Goal: Check status: Check status

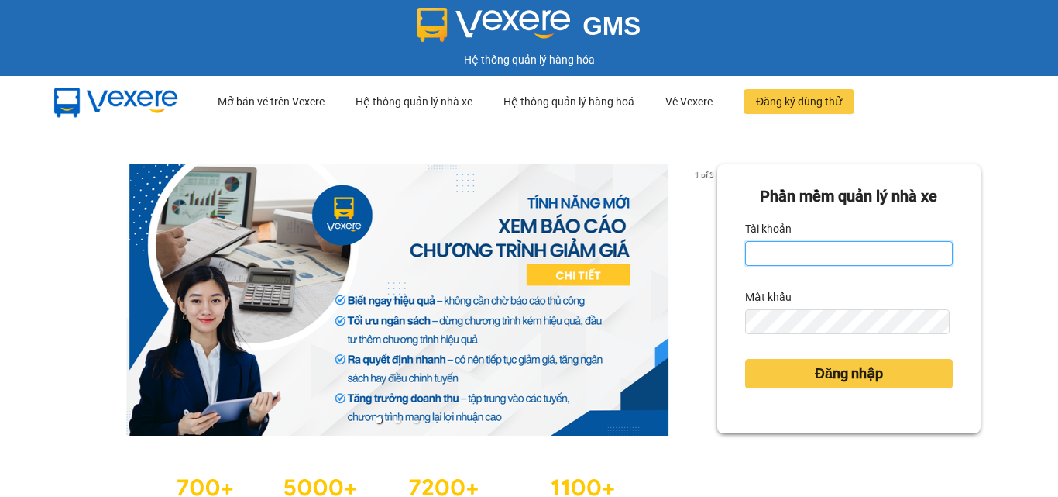
click at [837, 255] on input "Tài khoản" at bounding box center [849, 253] width 208 height 25
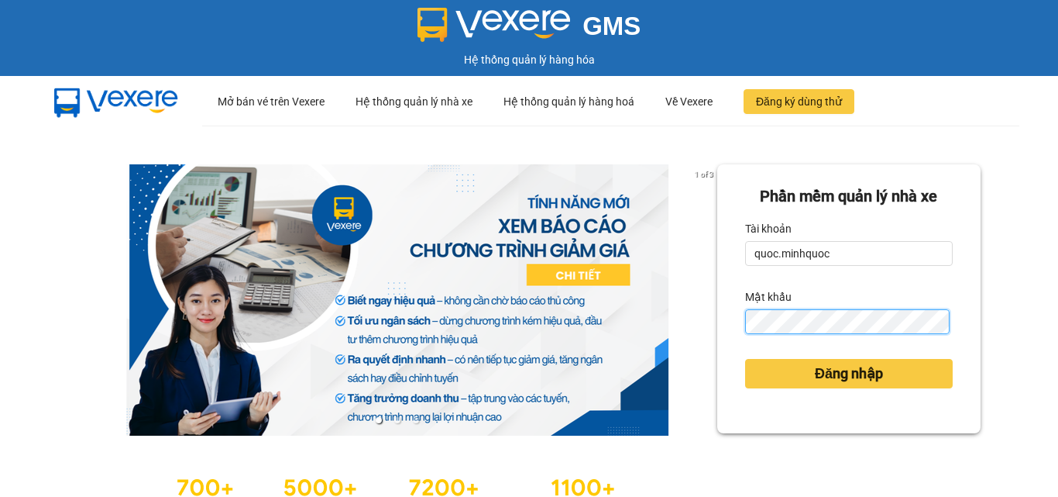
click at [745, 359] on button "Đăng nhập" at bounding box center [849, 373] width 208 height 29
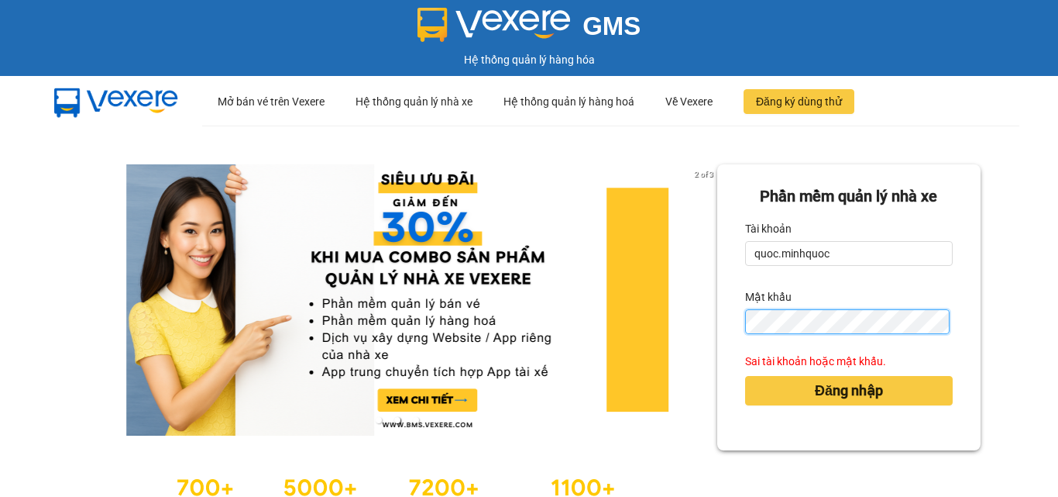
click at [655, 297] on div "2 of 3 Phần mềm quản lý nhà xe Tài khoản quoc.minhquoc Mật khẩu Sai tài khoản h…" at bounding box center [529, 344] width 1058 height 438
click at [616, 304] on div "2 of 3 Phần mềm quản lý nhà xe Tài khoản quoc.minhquoc Mật khẩu Sai tài khoản h…" at bounding box center [529, 344] width 1058 height 438
click at [664, 306] on div "2 of 3 Phần mềm quản lý nhà xe Tài khoản quoc.minhquoc Mật khẩu Sai tài khoản h…" at bounding box center [529, 344] width 1058 height 438
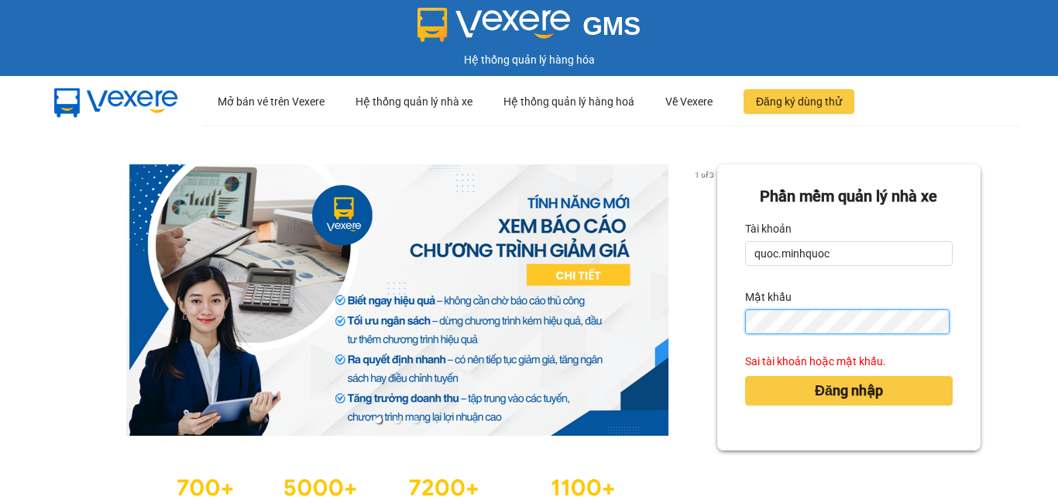
click at [745, 376] on button "Đăng nhập" at bounding box center [849, 390] width 208 height 29
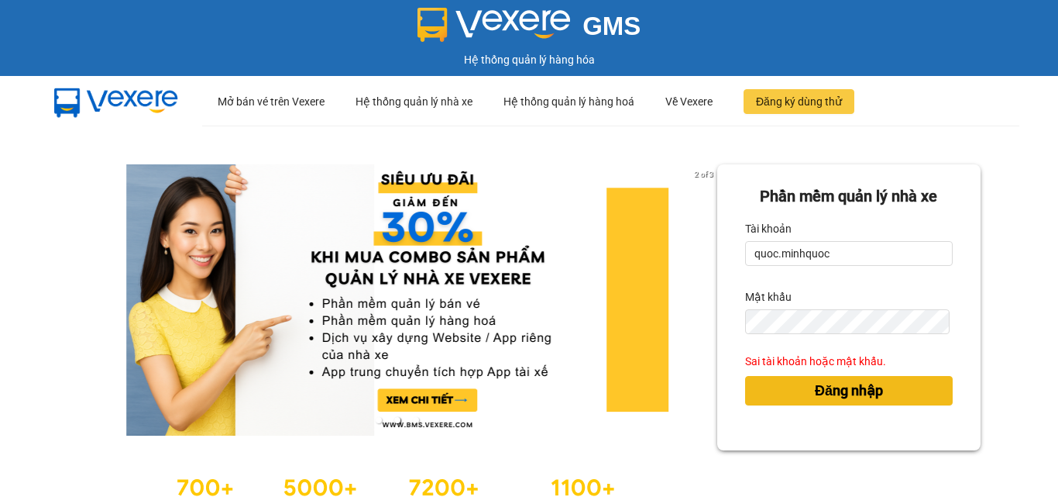
click at [847, 391] on span "Đăng nhập" at bounding box center [849, 391] width 68 height 22
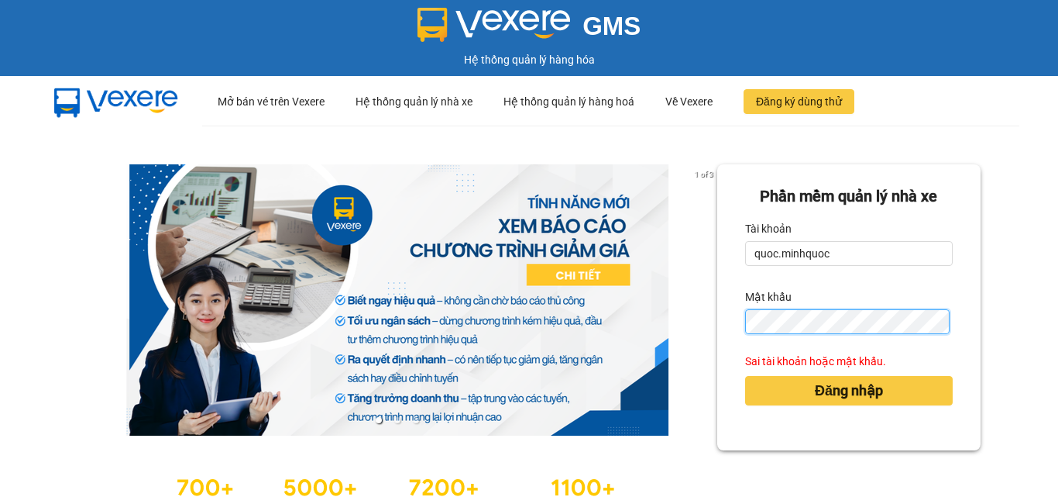
click at [578, 294] on div "1 of 3 Phần mềm quản lý nhà xe Tài khoản quoc.minhquoc Mật khẩu Sai tài khoản h…" at bounding box center [529, 344] width 1058 height 438
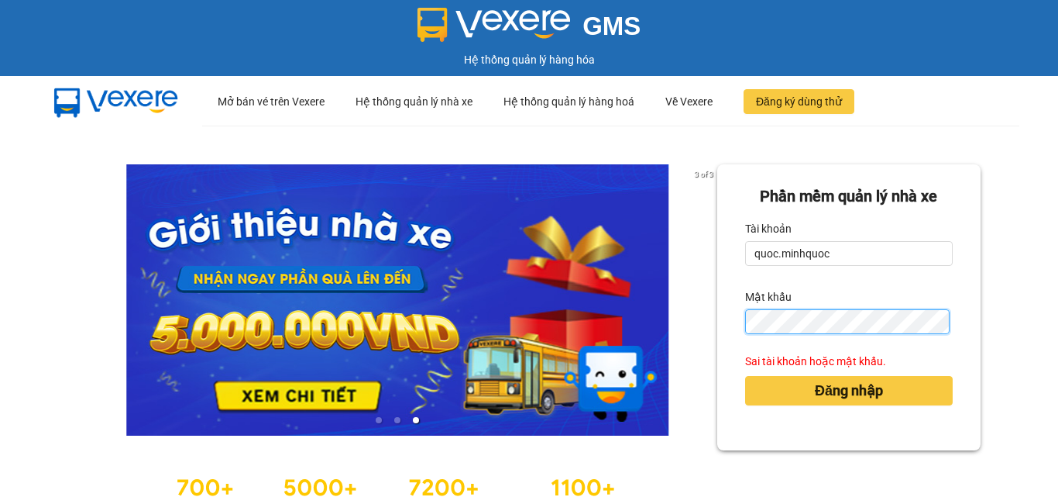
click at [745, 376] on button "Đăng nhập" at bounding box center [849, 390] width 208 height 29
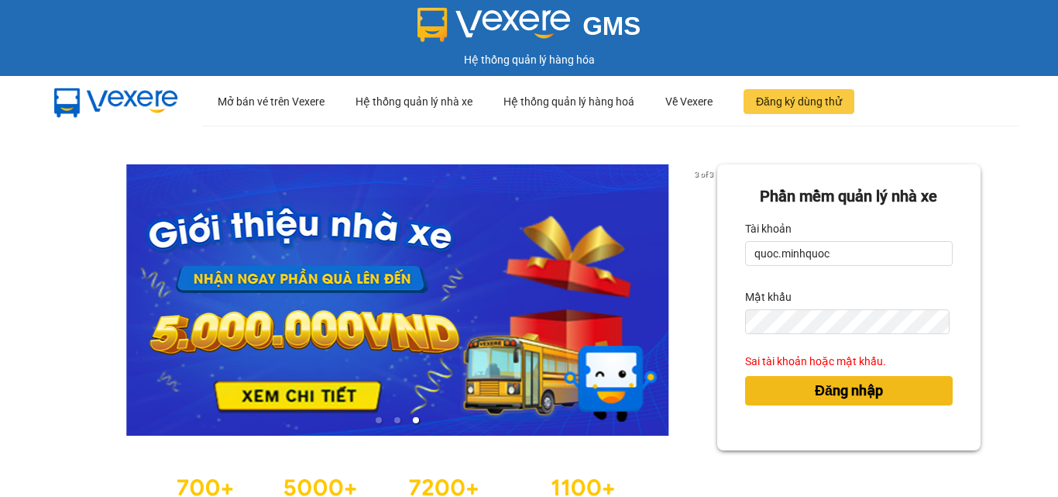
click at [772, 380] on button "Đăng nhập" at bounding box center [849, 390] width 208 height 29
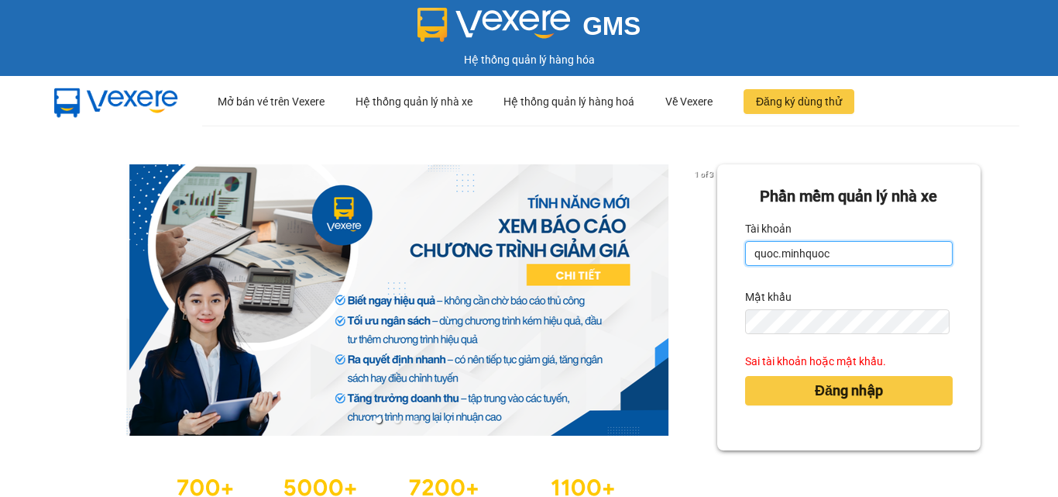
click at [849, 257] on input "quoc.minhquoc" at bounding box center [849, 253] width 208 height 25
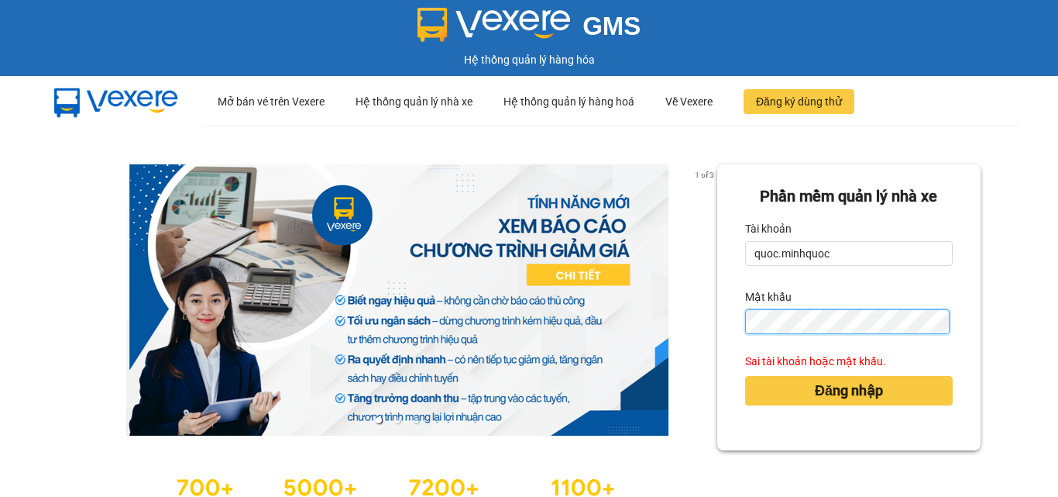
click at [622, 321] on div "1 of 3 Phần mềm quản lý nhà xe Tài khoản quoc.minhquoc Mật khẩu Sai tài khoản h…" at bounding box center [529, 344] width 1058 height 438
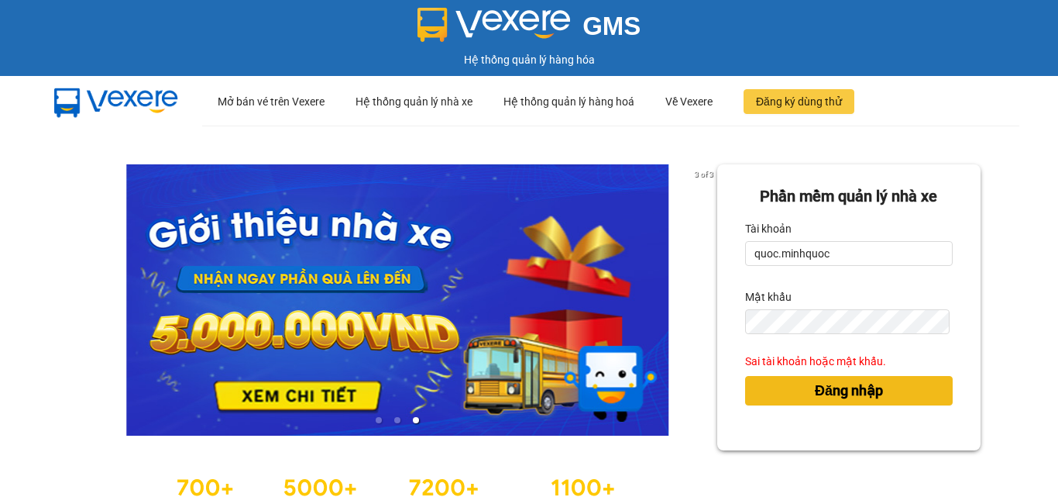
click at [815, 391] on span "Đăng nhập" at bounding box center [849, 391] width 68 height 22
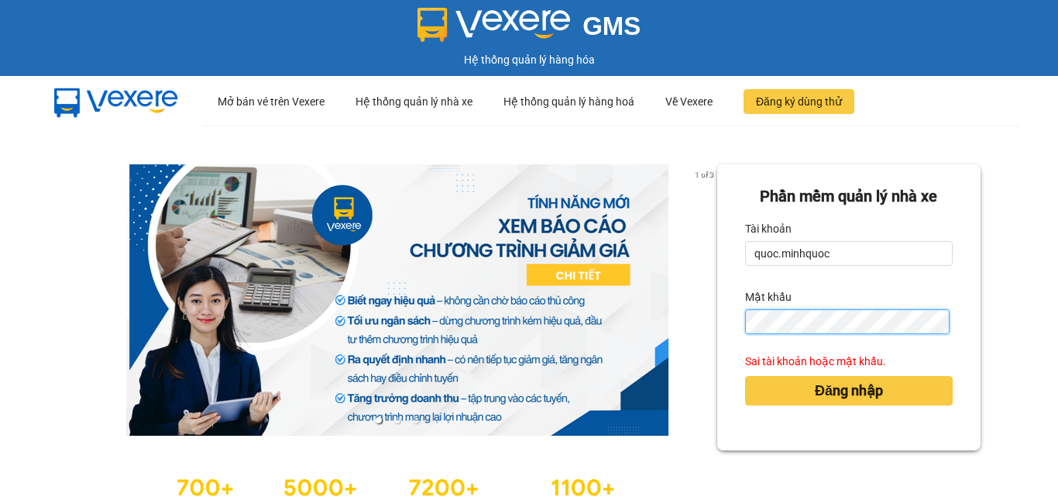
click at [717, 318] on div "Phần mềm quản lý nhà xe Tài khoản quoc.minhquoc Mật khẩu Sai tài khoản hoặc mật…" at bounding box center [848, 307] width 263 height 286
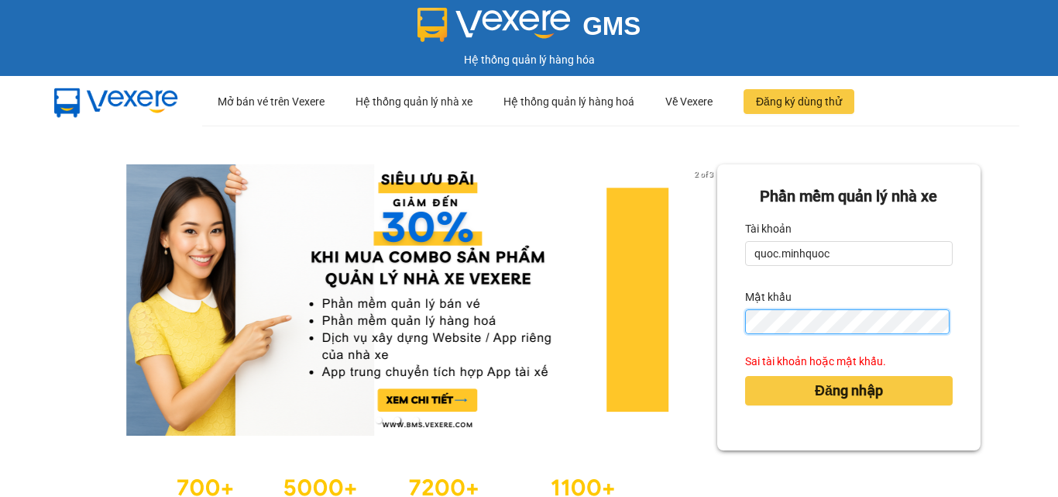
click at [745, 376] on button "Đăng nhập" at bounding box center [849, 390] width 208 height 29
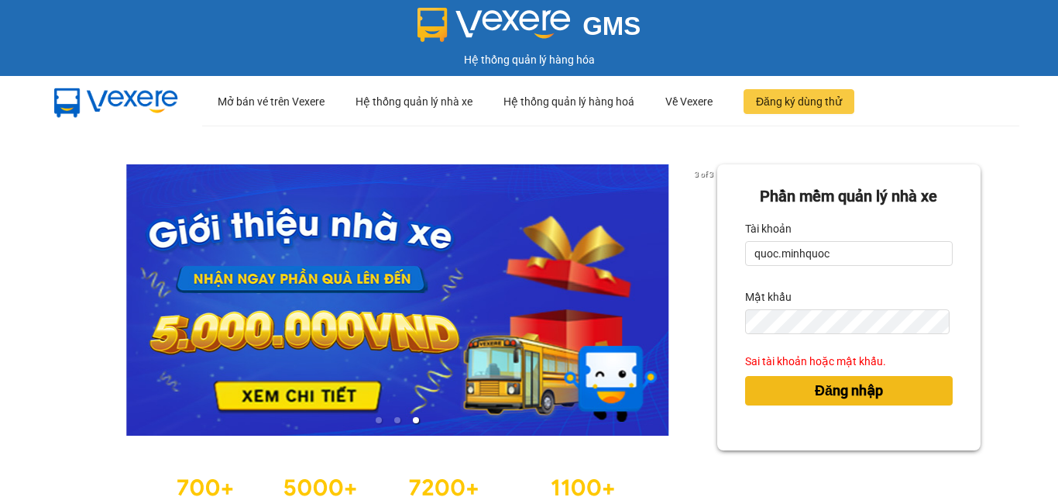
click at [789, 380] on button "Đăng nhập" at bounding box center [849, 390] width 208 height 29
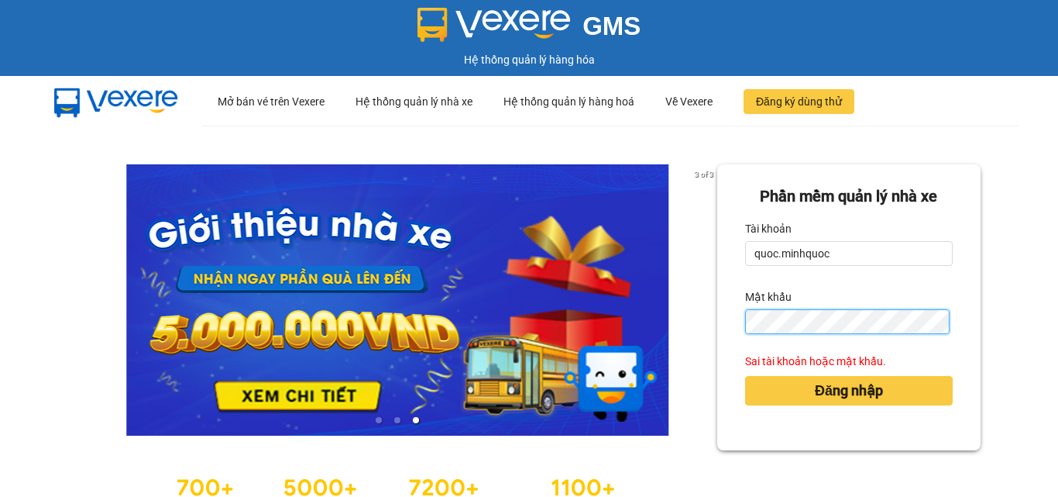
click at [610, 300] on div "3 of 3 Phần mềm quản lý nhà xe Tài khoản quoc.minhquoc Mật khẩu Sai tài khoản h…" at bounding box center [529, 344] width 1058 height 438
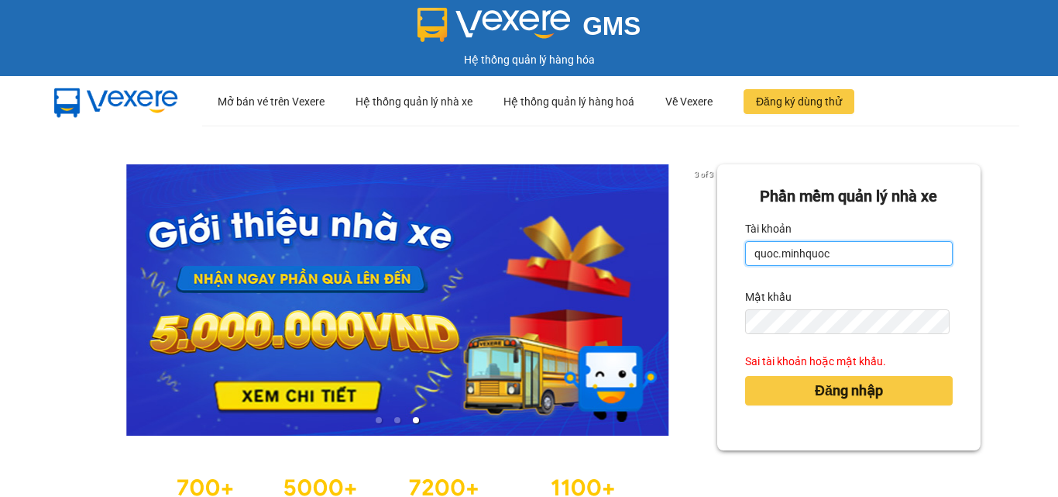
drag, startPoint x: 856, startPoint y: 254, endPoint x: 576, endPoint y: 231, distance: 280.6
click at [576, 231] on div "3 of 3 Phần mềm quản lý nhà xe Tài khoản quoc.minhquoc Mật khẩu Sai tài khoản h…" at bounding box center [529, 344] width 1058 height 438
click at [845, 257] on input "quoc.minhquoc" at bounding box center [849, 253] width 208 height 25
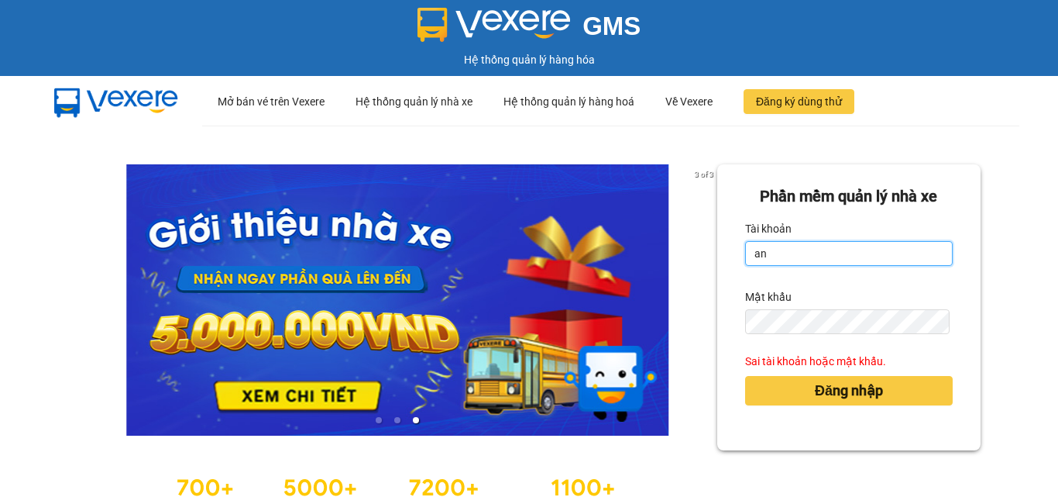
type input "a"
type input "á"
click at [745, 376] on button "Đăng nhập" at bounding box center [849, 390] width 208 height 29
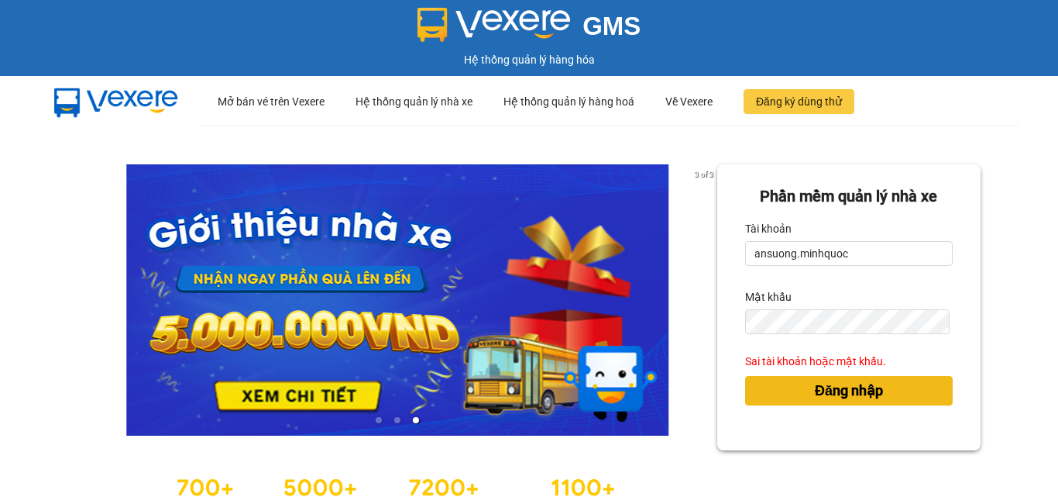
click at [830, 395] on span "Đăng nhập" at bounding box center [849, 391] width 68 height 22
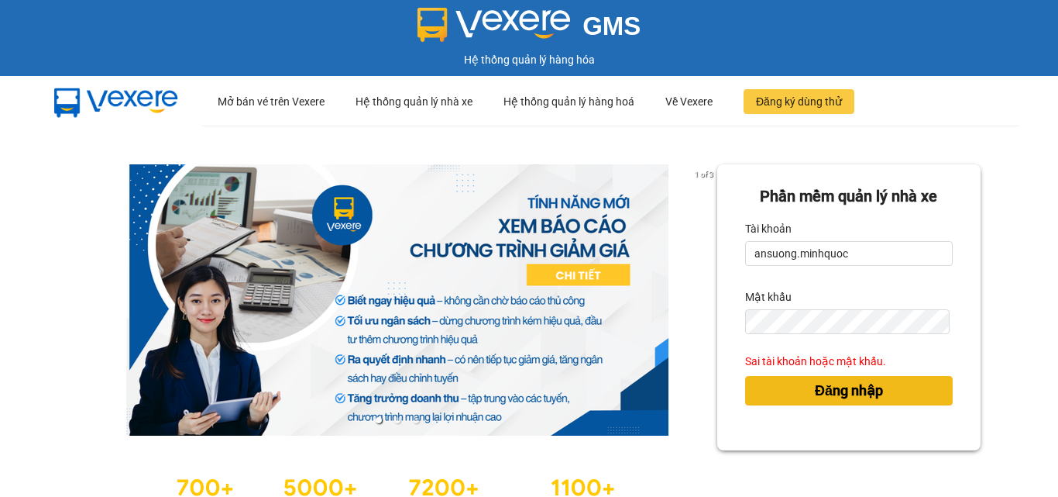
click at [830, 396] on span "Đăng nhập" at bounding box center [849, 391] width 68 height 22
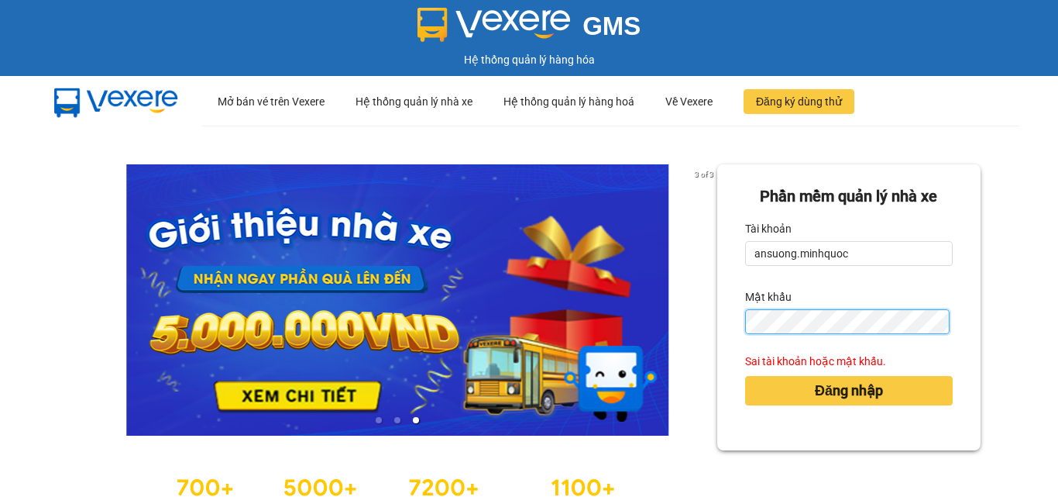
click at [641, 302] on div "3 of 3 Phần mềm quản lý nhà xe Tài khoản ansuong.minhquoc Mật khẩu Sai tài khoả…" at bounding box center [529, 344] width 1058 height 438
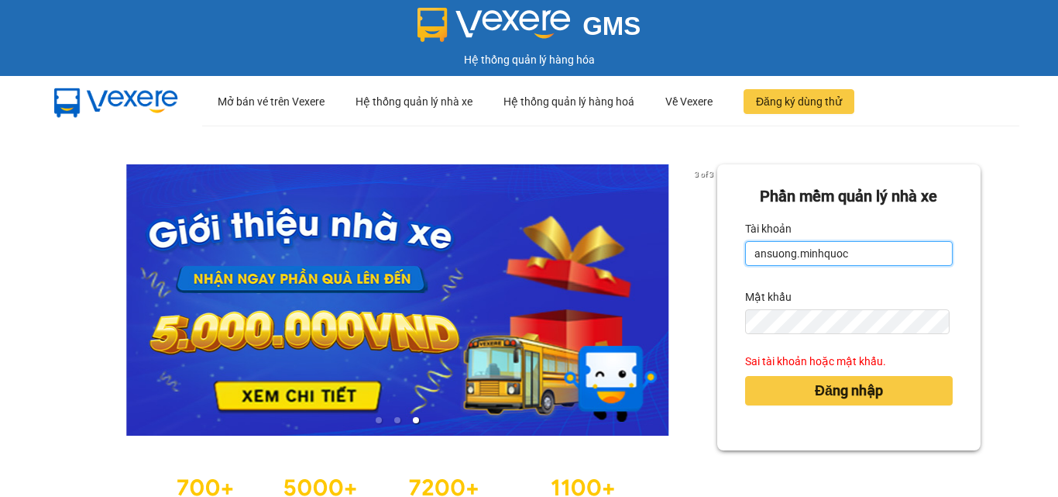
click at [834, 256] on input "ansuong.minhquoc" at bounding box center [849, 253] width 208 height 25
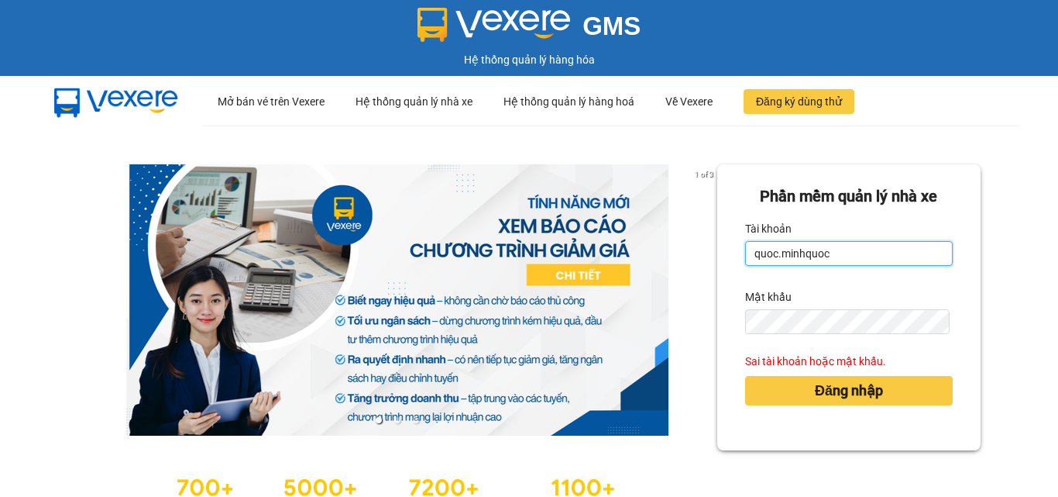
type input "quoc.minhquoc"
click at [745, 376] on button "Đăng nhập" at bounding box center [849, 390] width 208 height 29
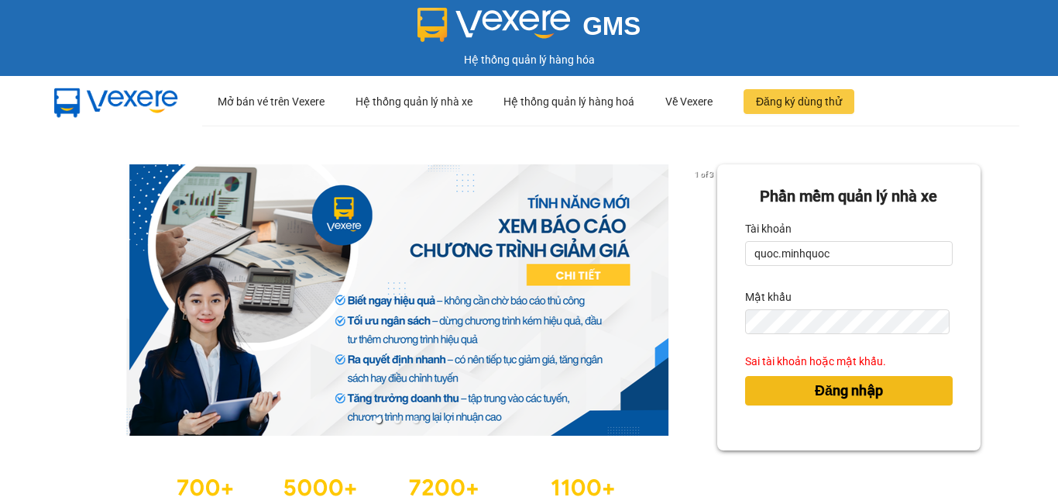
click at [854, 386] on span "Đăng nhập" at bounding box center [849, 391] width 68 height 22
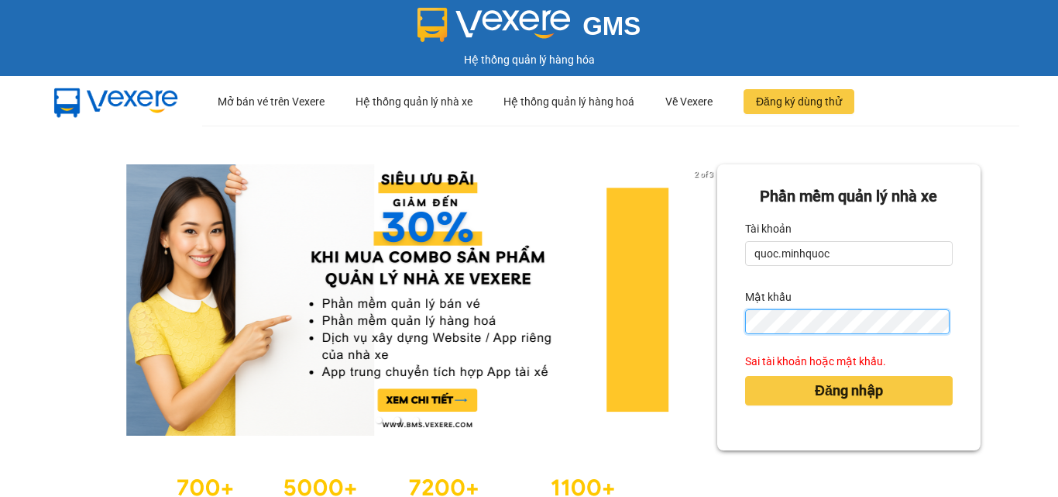
click at [517, 282] on div "2 of 3 Phần mềm quản lý nhà xe Tài khoản quoc.minhquoc Mật khẩu Sai tài khoản h…" at bounding box center [529, 344] width 1058 height 438
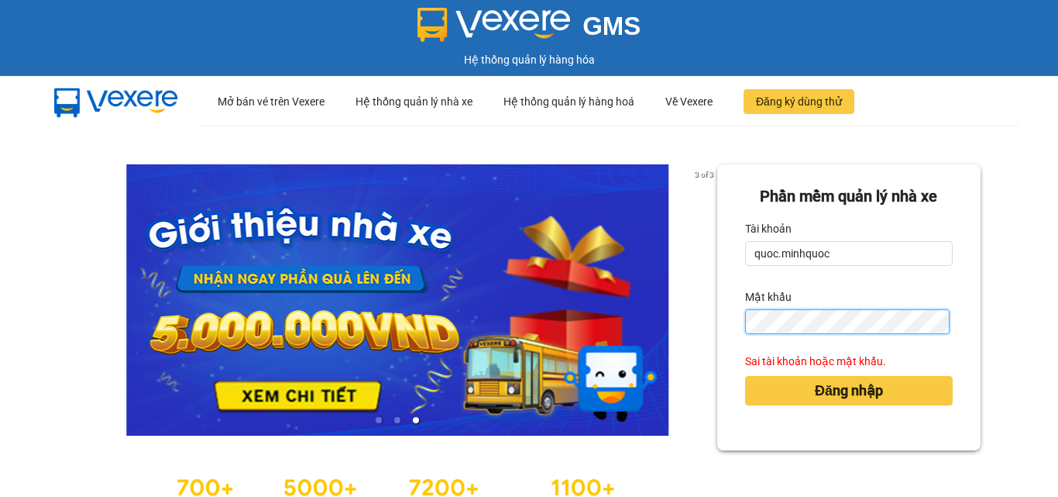
click at [745, 376] on button "Đăng nhập" at bounding box center [849, 390] width 208 height 29
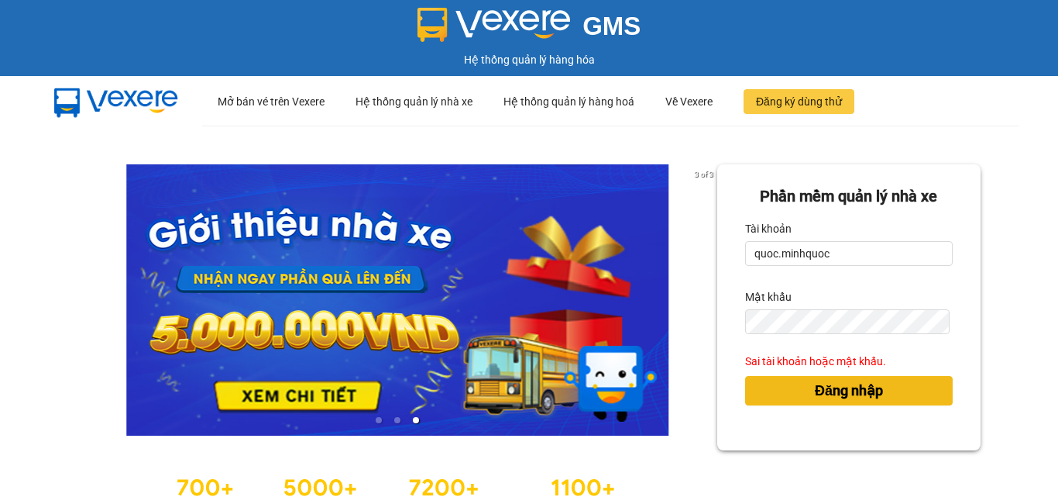
click at [798, 390] on button "Đăng nhập" at bounding box center [849, 390] width 208 height 29
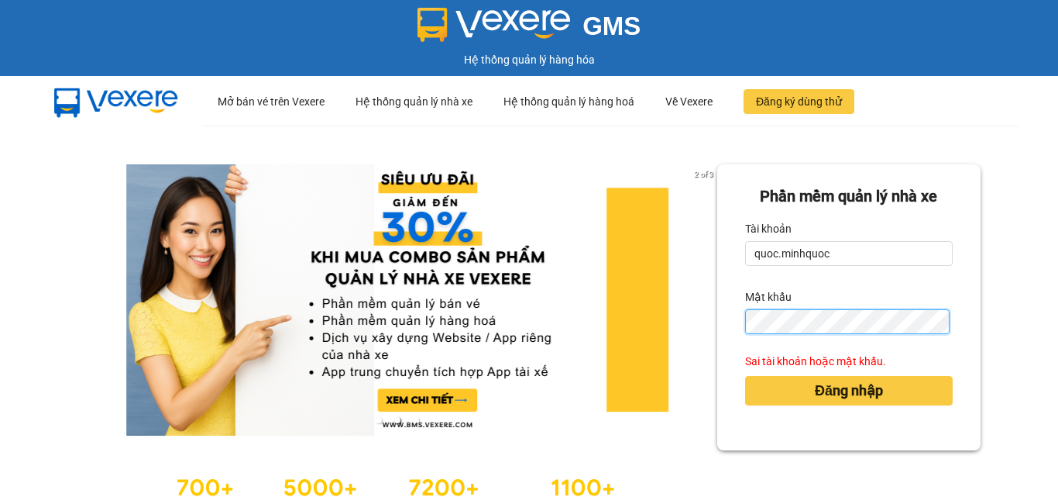
click at [745, 376] on button "Đăng nhập" at bounding box center [849, 390] width 208 height 29
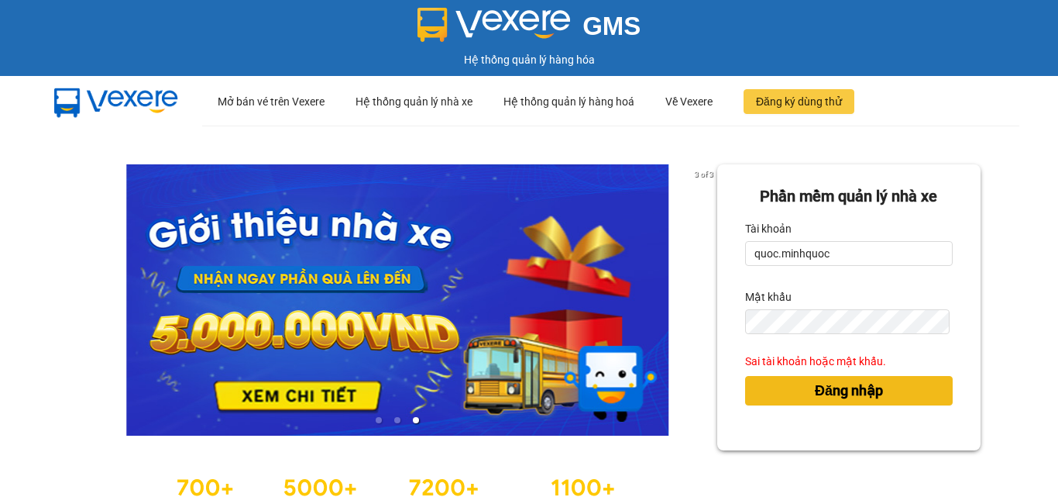
click at [815, 392] on span "Đăng nhập" at bounding box center [849, 391] width 68 height 22
click at [812, 308] on div "Mật khẩu" at bounding box center [849, 296] width 208 height 25
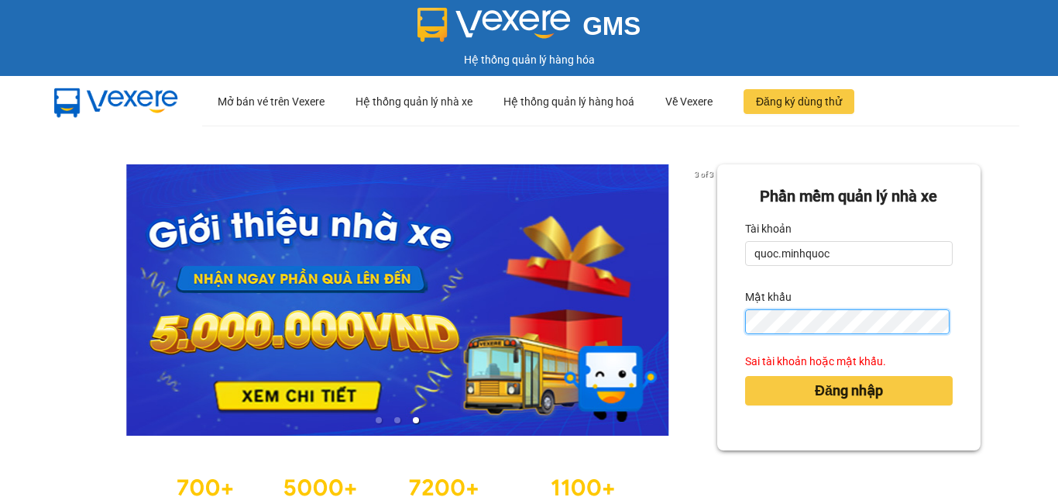
click at [745, 376] on button "Đăng nhập" at bounding box center [849, 390] width 208 height 29
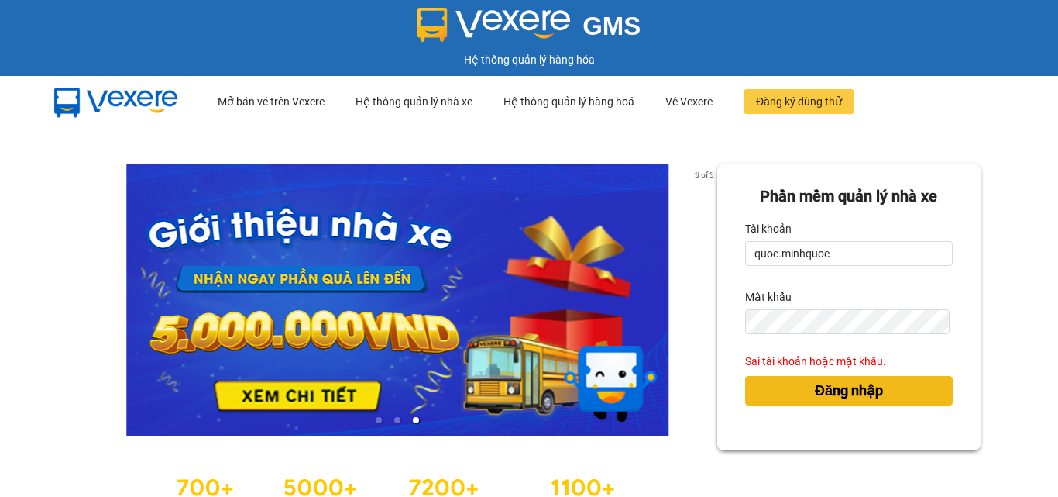
click at [778, 404] on button "Đăng nhập" at bounding box center [849, 390] width 208 height 29
click at [780, 402] on button "Đăng nhập" at bounding box center [849, 390] width 208 height 29
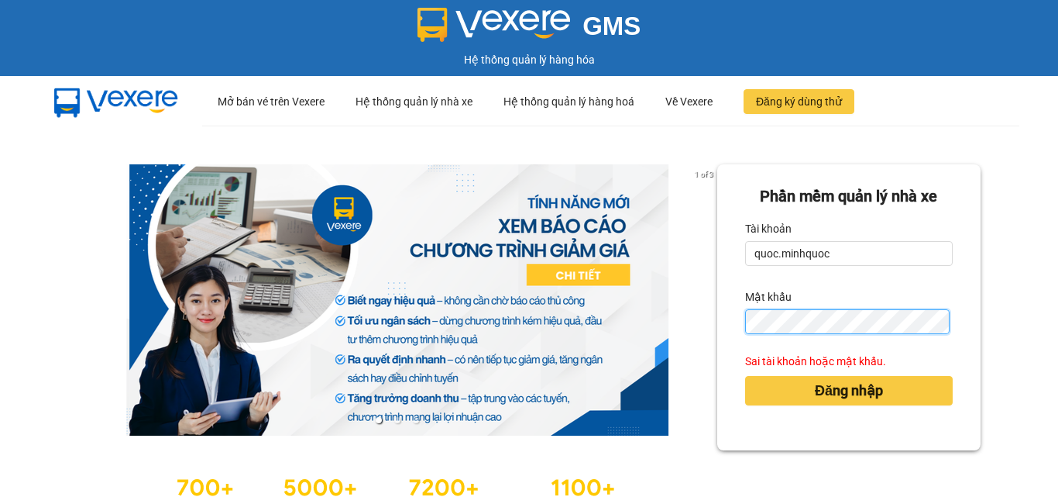
click at [745, 376] on button "Đăng nhập" at bounding box center [849, 390] width 208 height 29
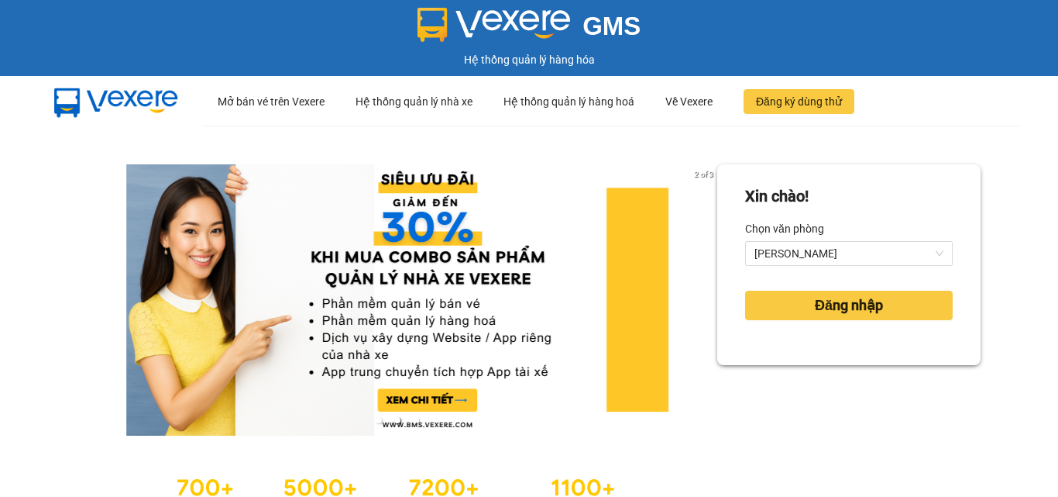
click at [830, 324] on div "Đăng nhập" at bounding box center [849, 305] width 208 height 42
click at [842, 307] on span "Đăng nhập" at bounding box center [849, 305] width 68 height 22
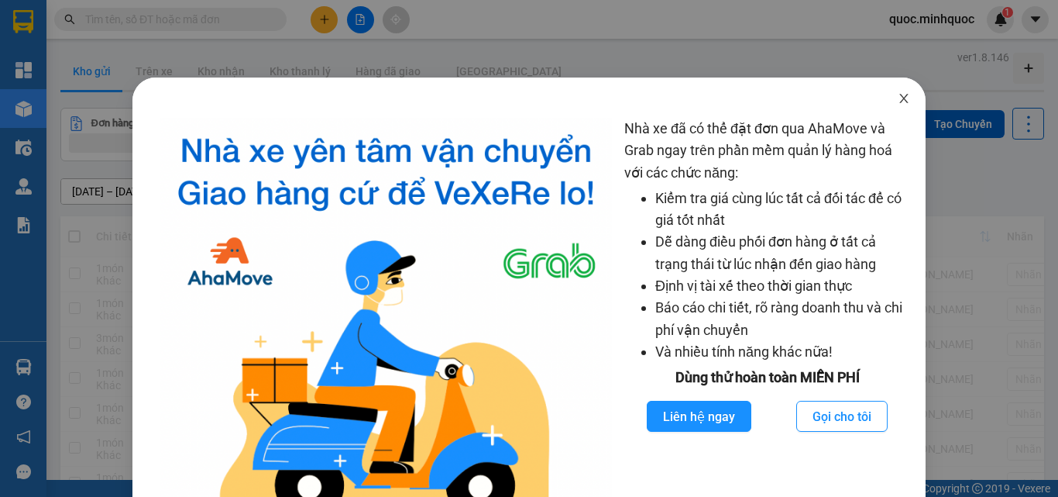
click at [897, 108] on span "Close" at bounding box center [903, 98] width 43 height 43
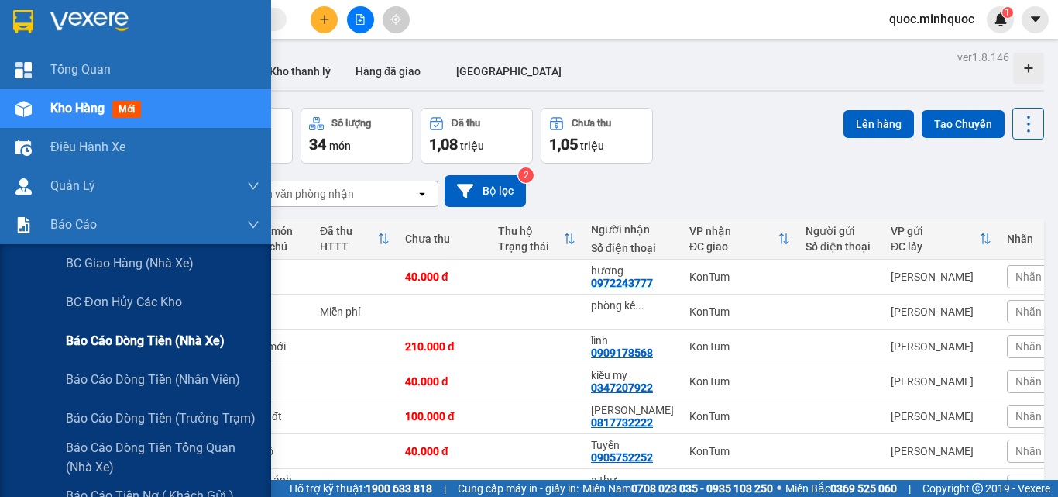
click at [73, 343] on span "Báo cáo dòng tiền (nhà xe)" at bounding box center [145, 340] width 159 height 19
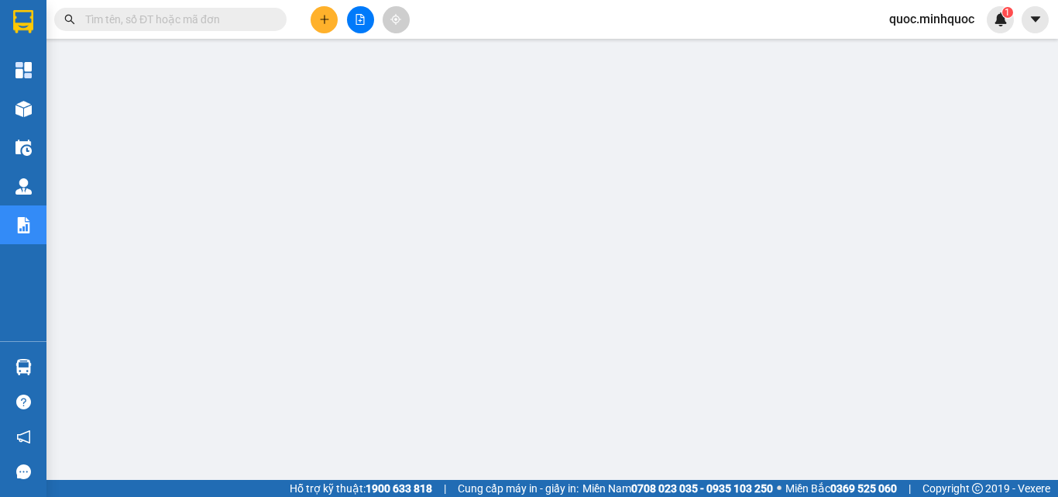
click at [198, 15] on input "text" at bounding box center [176, 19] width 183 height 17
paste input "KT1110250137"
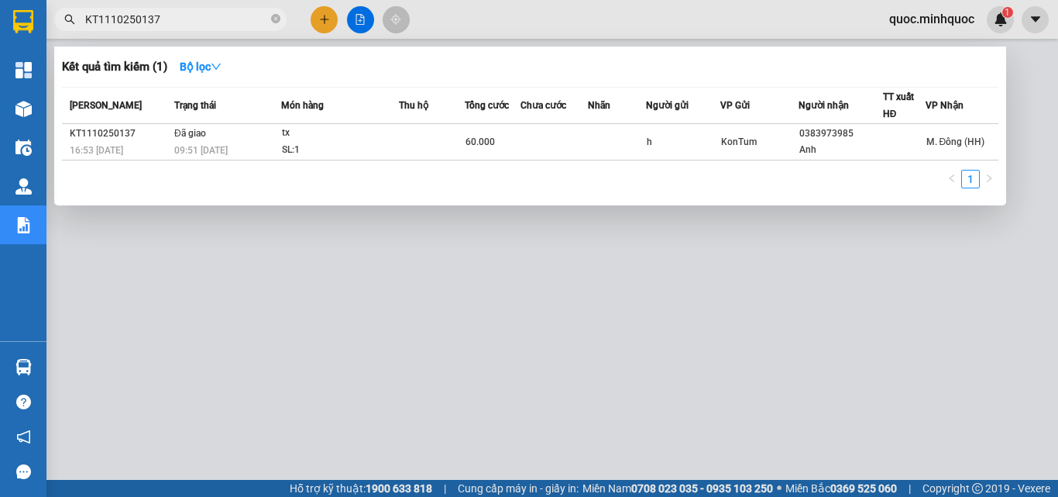
type input "KT1110250137"
click at [437, 369] on div at bounding box center [529, 248] width 1058 height 497
